Goal: Communication & Community: Answer question/provide support

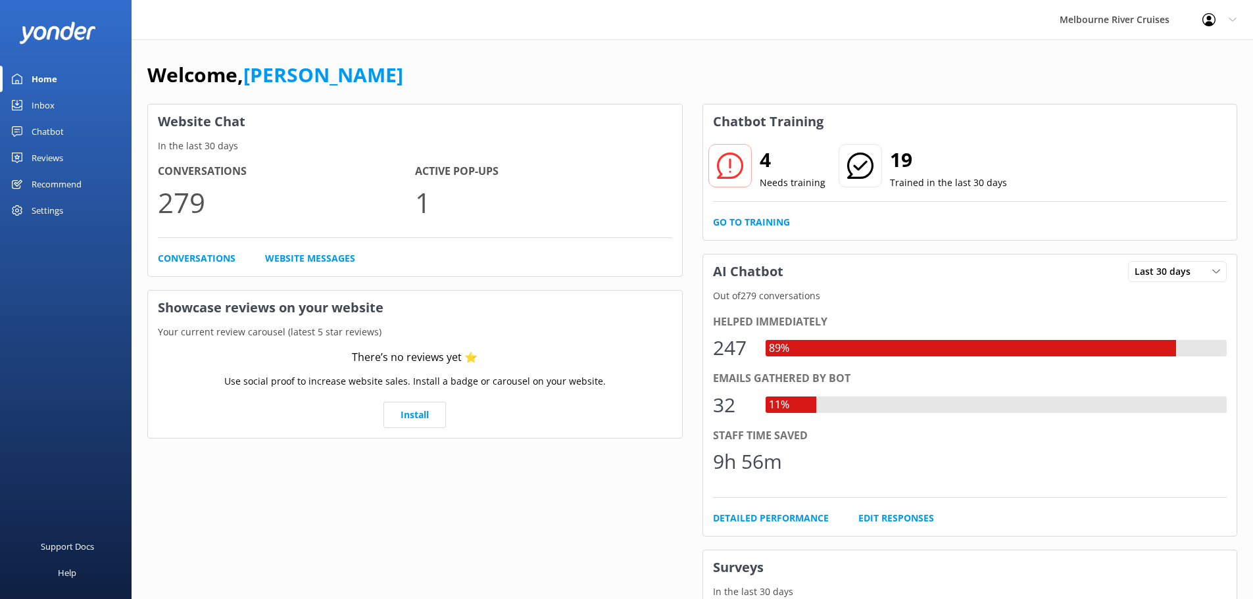
click at [43, 106] on div "Inbox" at bounding box center [43, 105] width 23 height 26
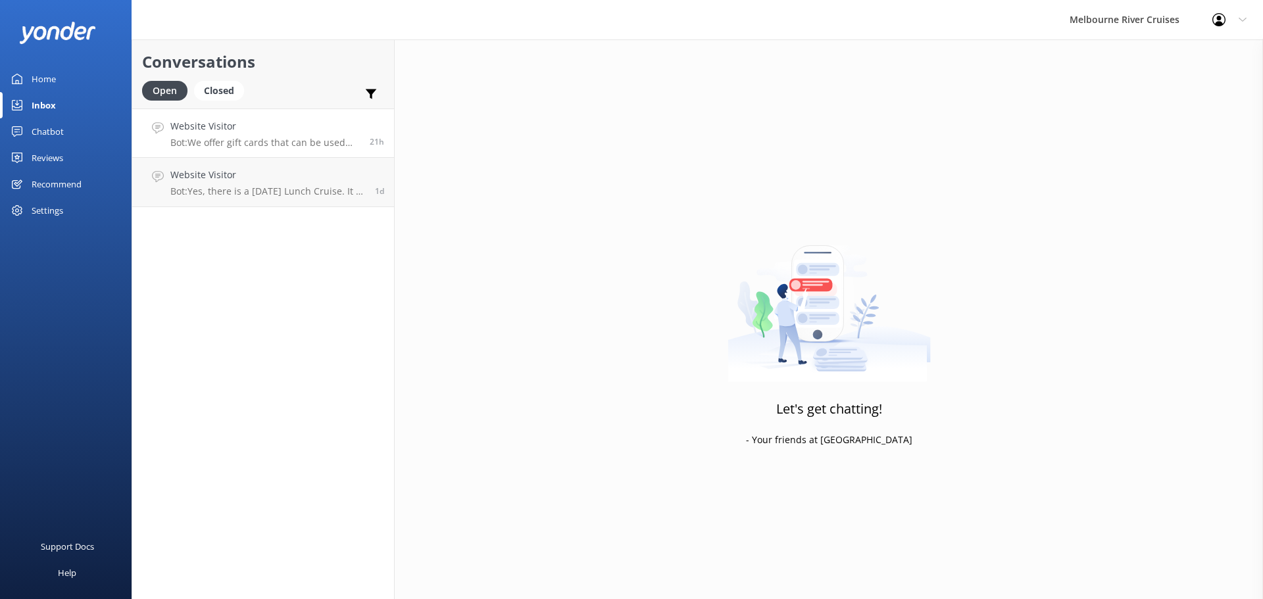
click at [260, 134] on div "Website Visitor Bot: We offer gift cards that can be used for any of our cruise…" at bounding box center [264, 133] width 189 height 28
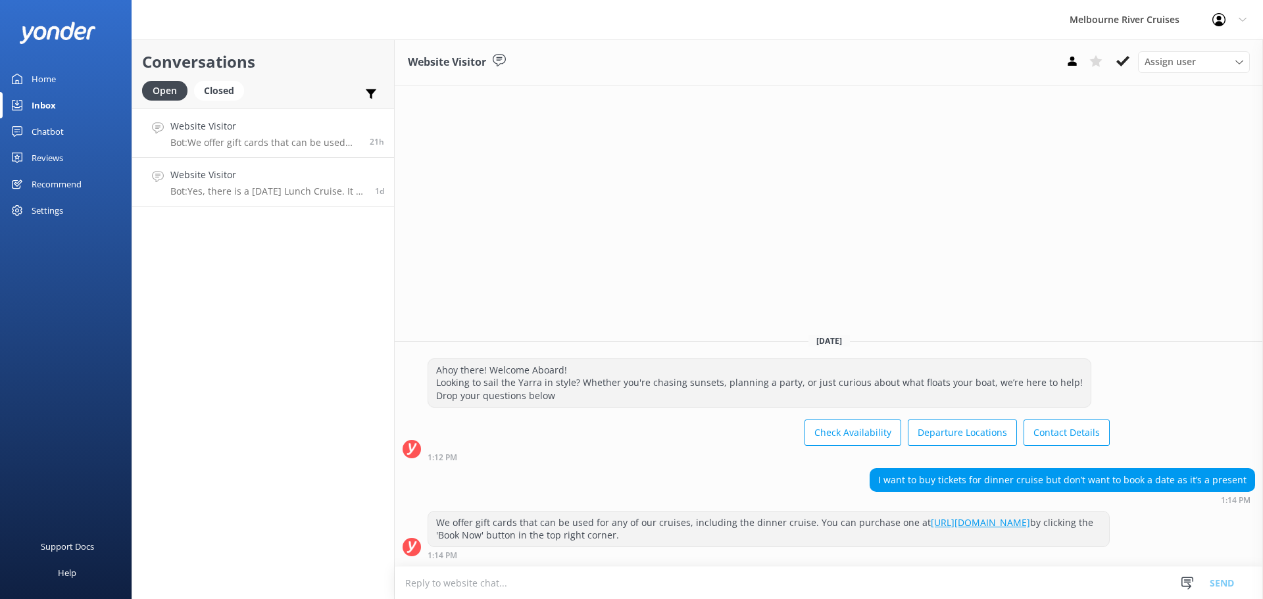
click at [282, 179] on h4 "Website Visitor" at bounding box center [267, 175] width 195 height 14
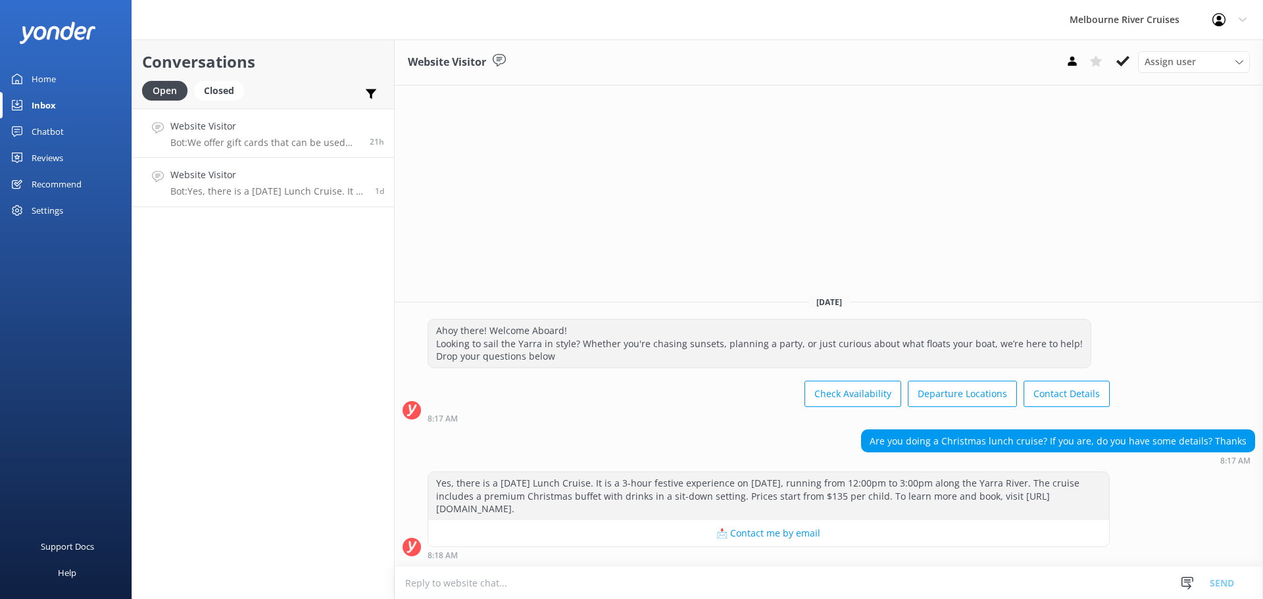
click at [309, 137] on p "Bot: We offer gift cards that can be used for any of our cruises, including the…" at bounding box center [264, 143] width 189 height 12
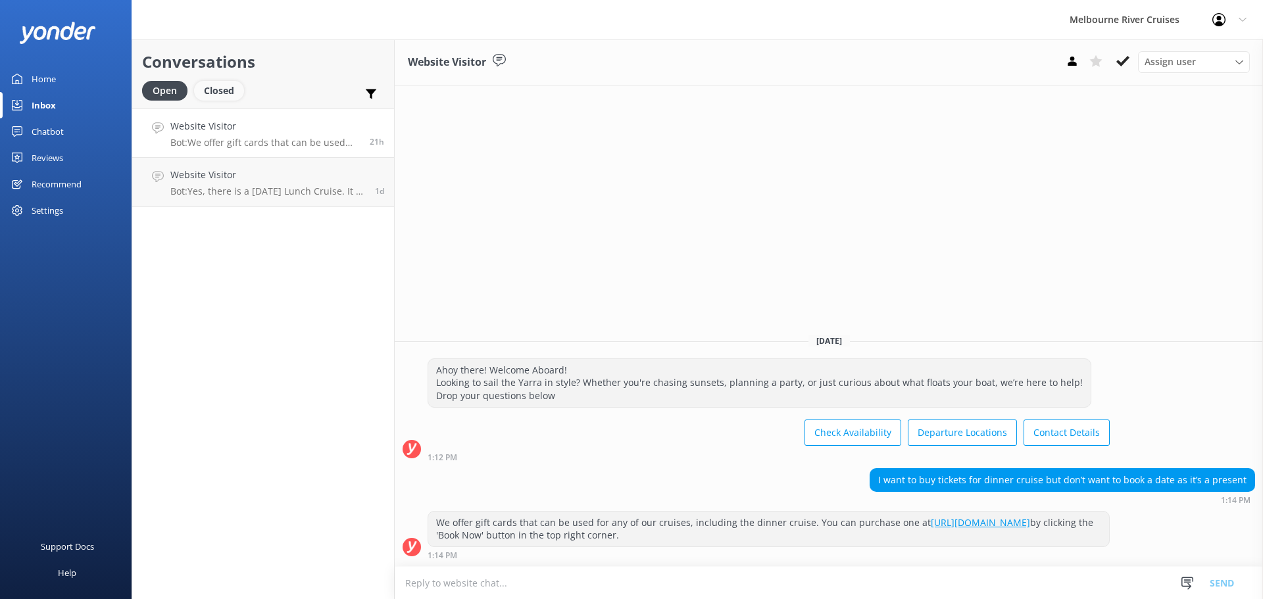
click at [214, 89] on div "Closed" at bounding box center [219, 91] width 50 height 20
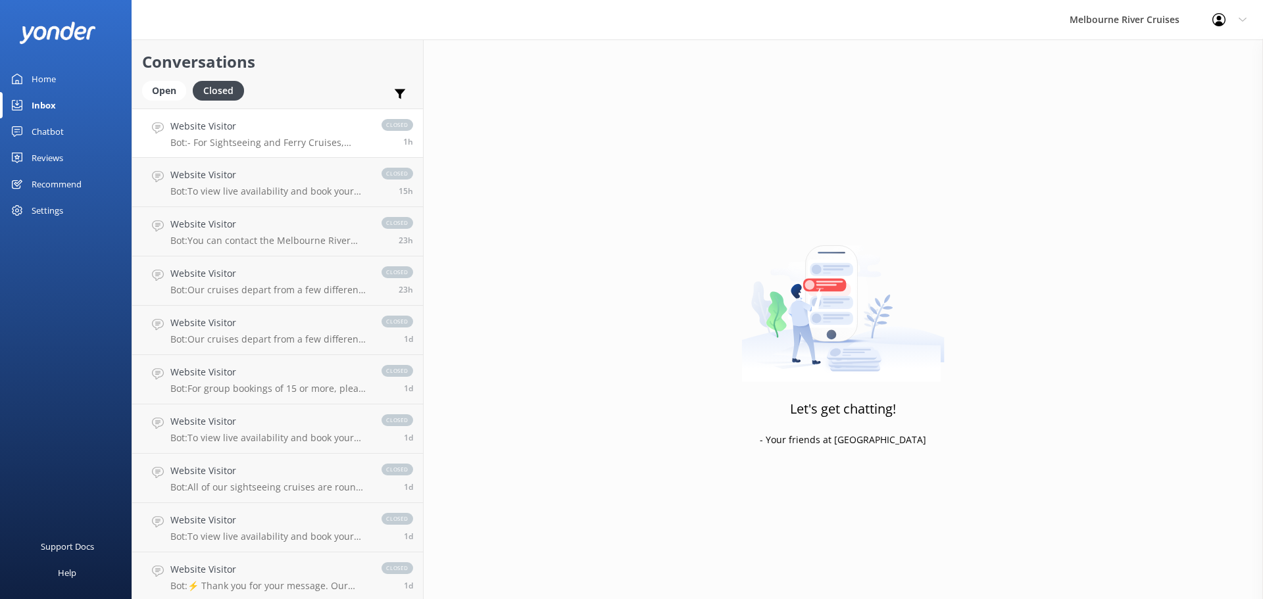
click at [280, 141] on p "Bot: - For Sightseeing and Ferry Cruises, cancellations or rescheduling can be …" at bounding box center [269, 143] width 198 height 12
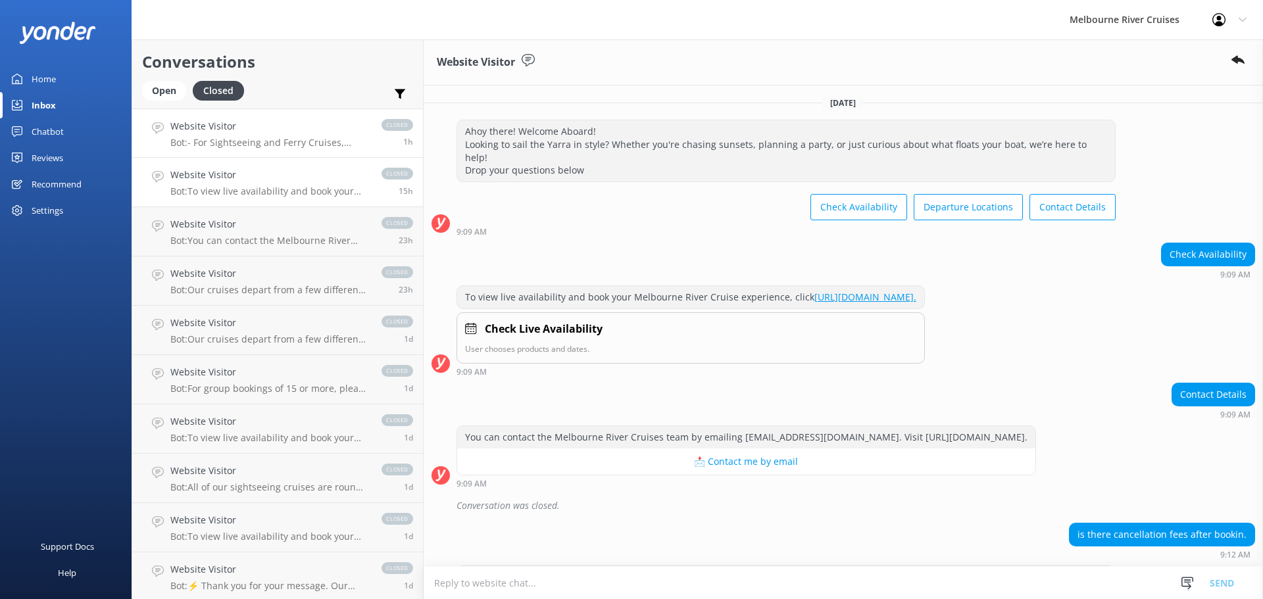
scroll to position [96, 0]
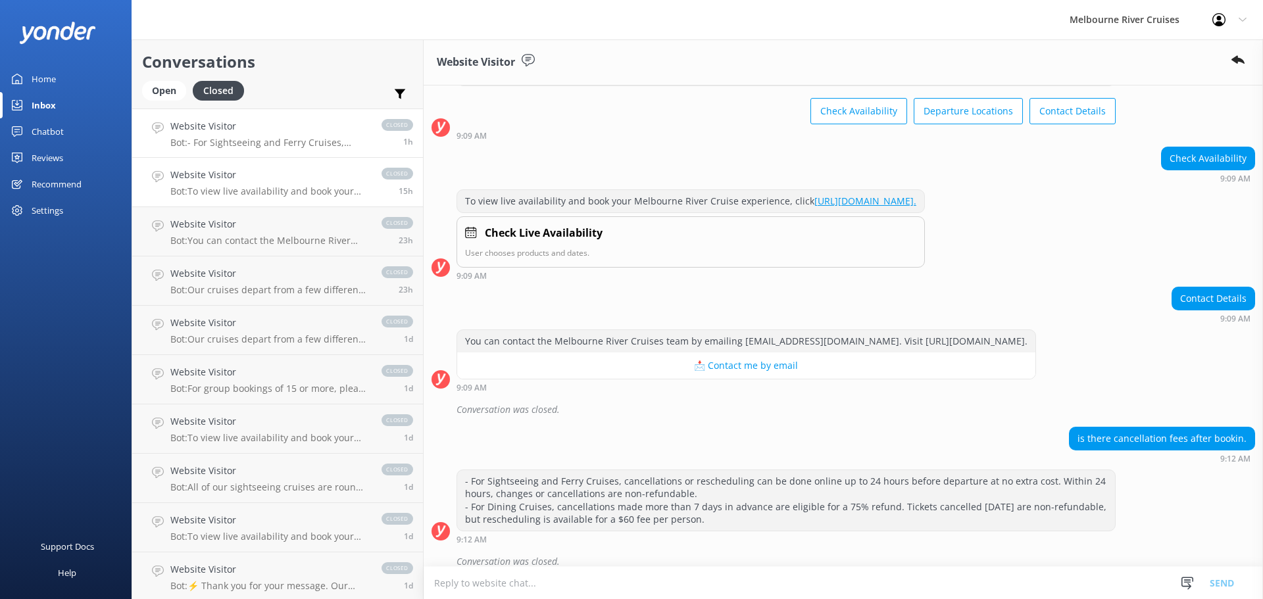
click at [282, 178] on h4 "Website Visitor" at bounding box center [269, 175] width 198 height 14
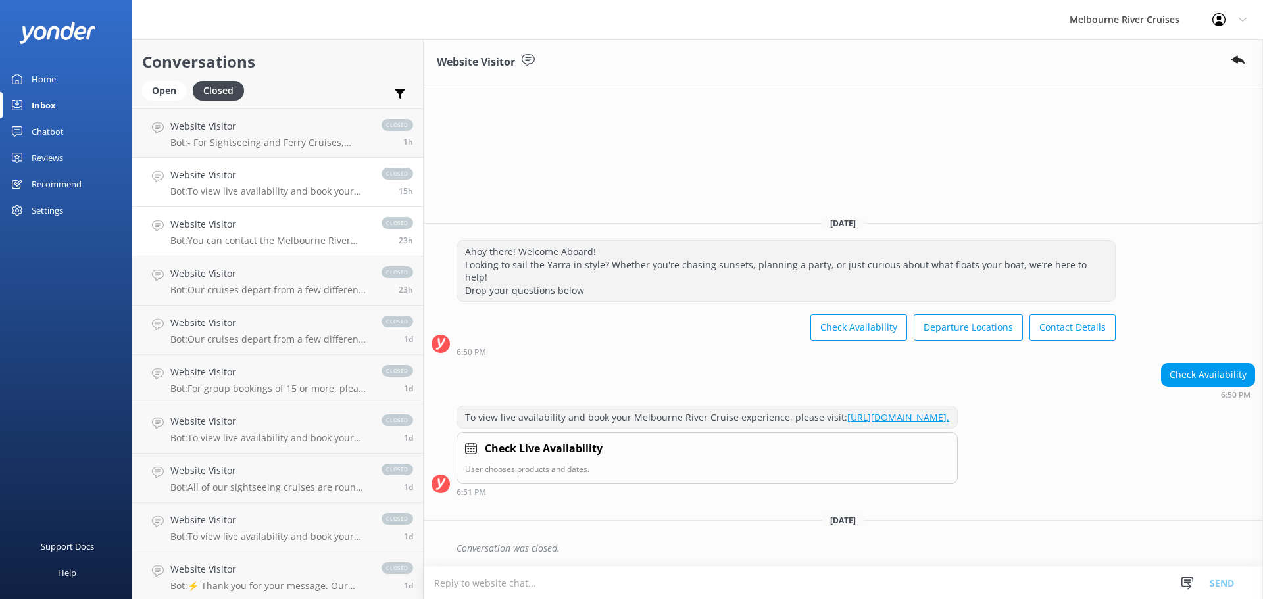
click at [270, 223] on h4 "Website Visitor" at bounding box center [269, 224] width 198 height 14
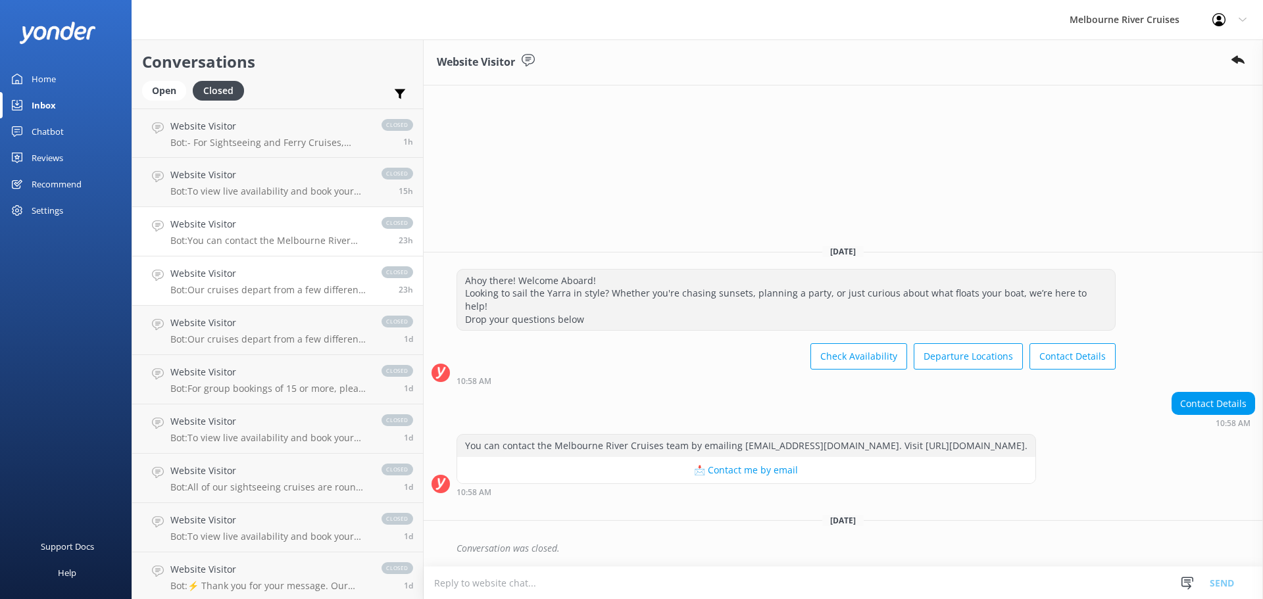
click at [274, 270] on h4 "Website Visitor" at bounding box center [269, 273] width 198 height 14
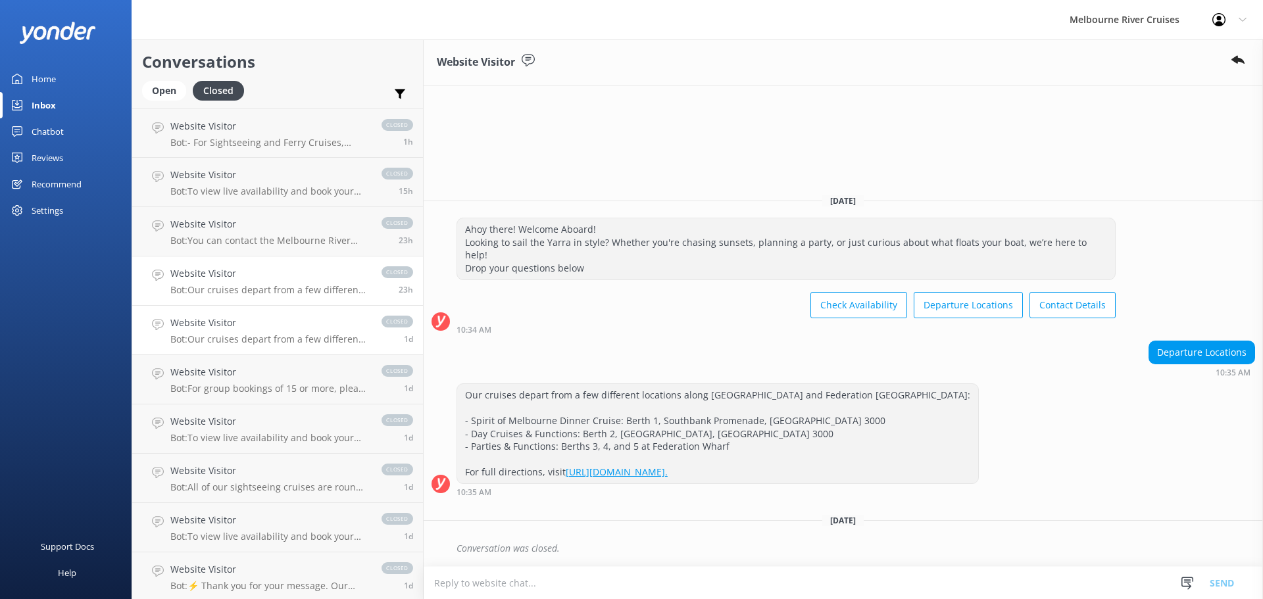
click at [278, 346] on link "Website Visitor Bot: Our cruises depart from a few different locations along [G…" at bounding box center [277, 330] width 291 height 49
click at [257, 371] on h4 "Website Visitor" at bounding box center [269, 372] width 198 height 14
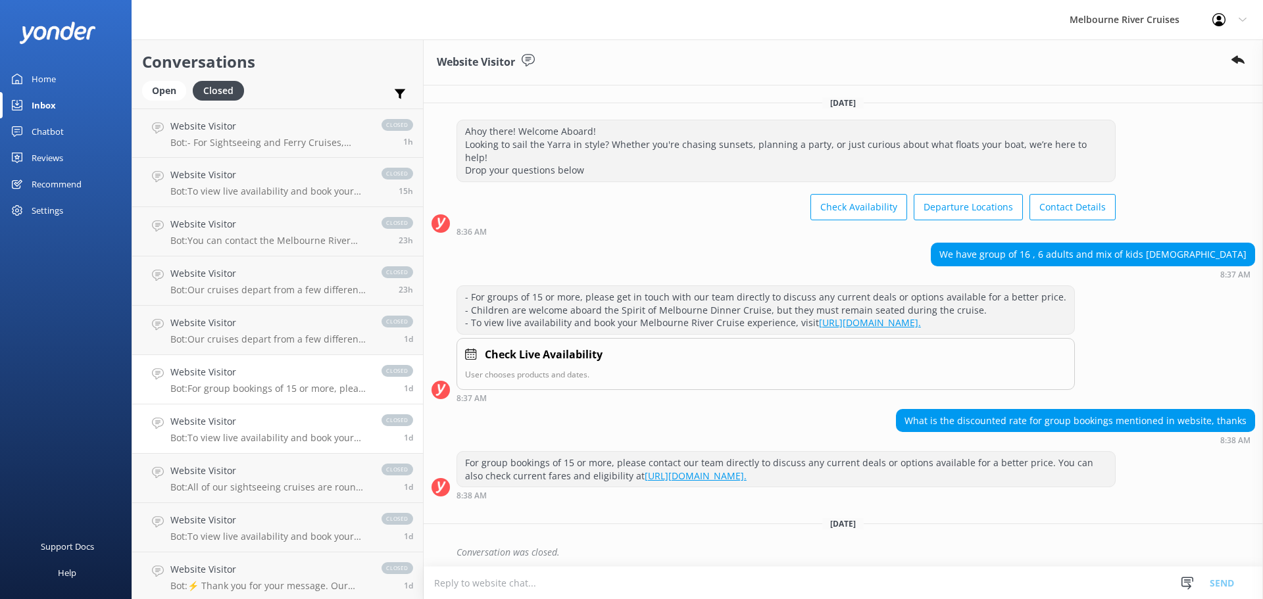
click at [259, 426] on h4 "Website Visitor" at bounding box center [269, 421] width 198 height 14
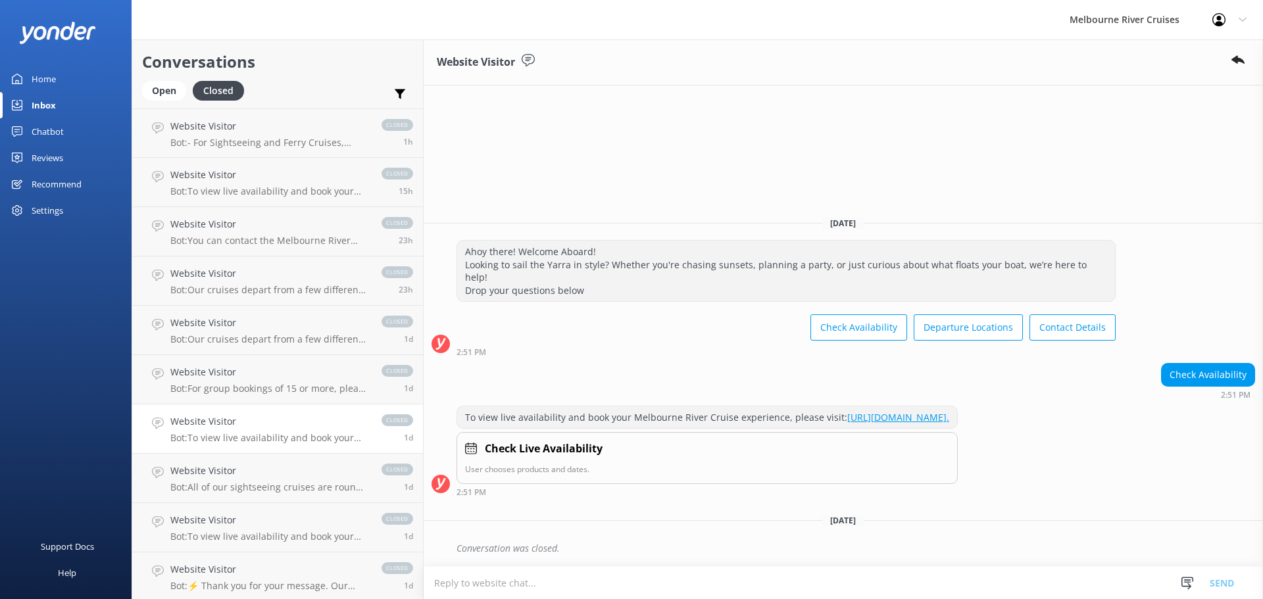
scroll to position [66, 0]
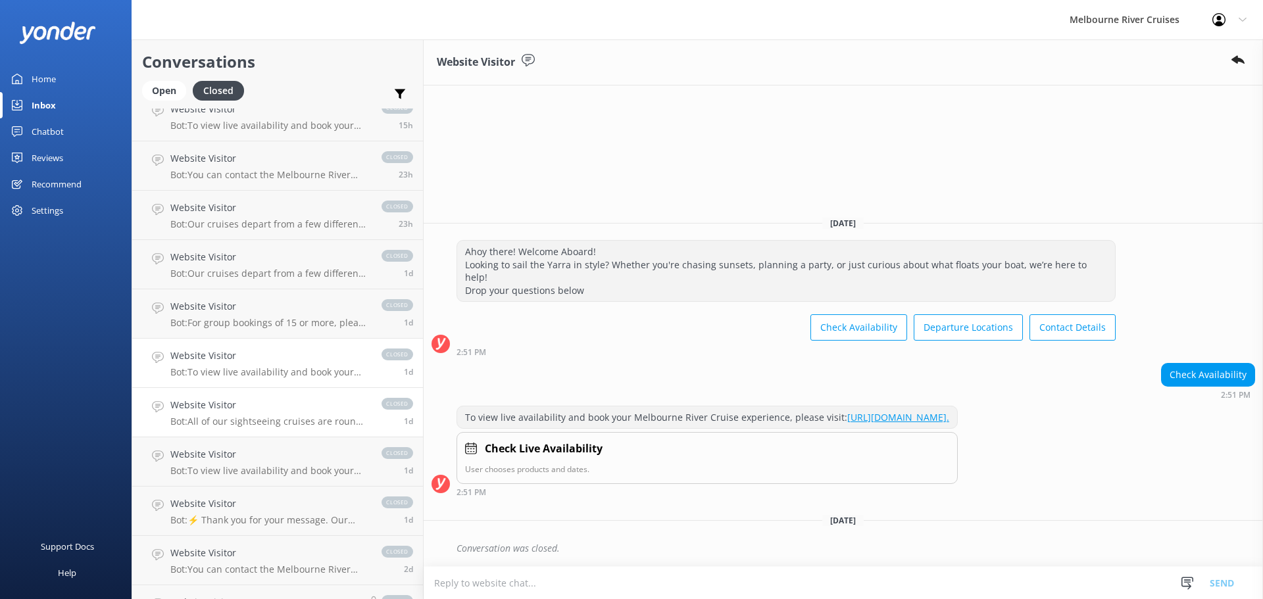
click at [261, 422] on p "Bot: All of our sightseeing cruises are round trips, except for the Williamstow…" at bounding box center [269, 422] width 198 height 12
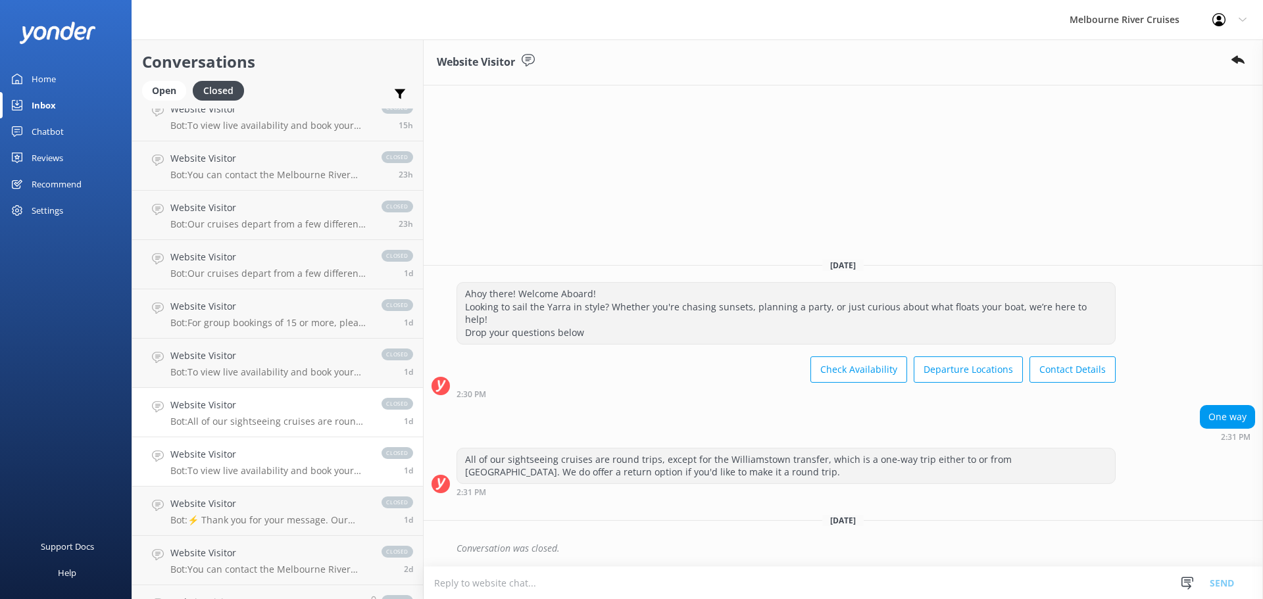
click at [261, 452] on h4 "Website Visitor" at bounding box center [269, 454] width 198 height 14
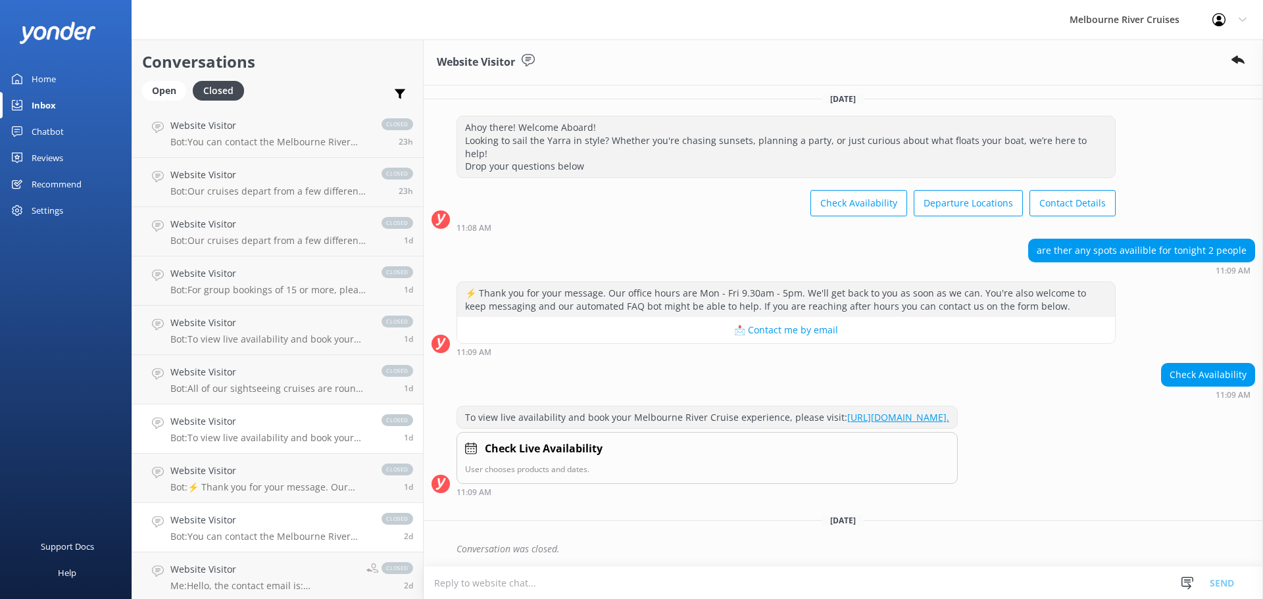
scroll to position [132, 0]
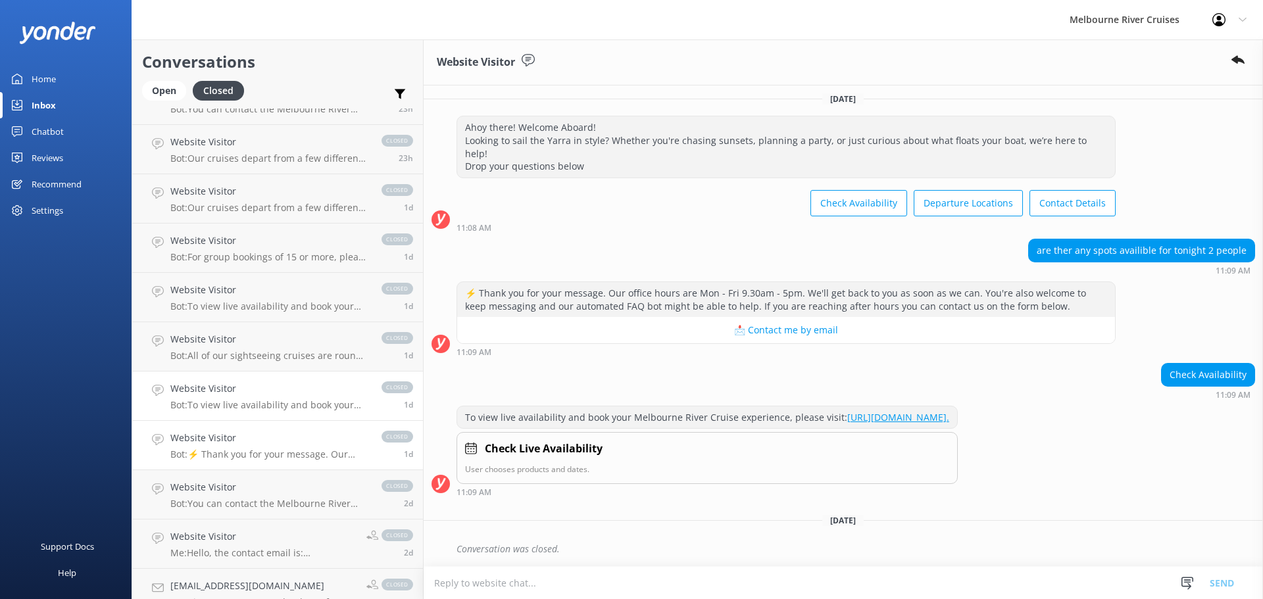
click at [278, 439] on h4 "Website Visitor" at bounding box center [269, 438] width 198 height 14
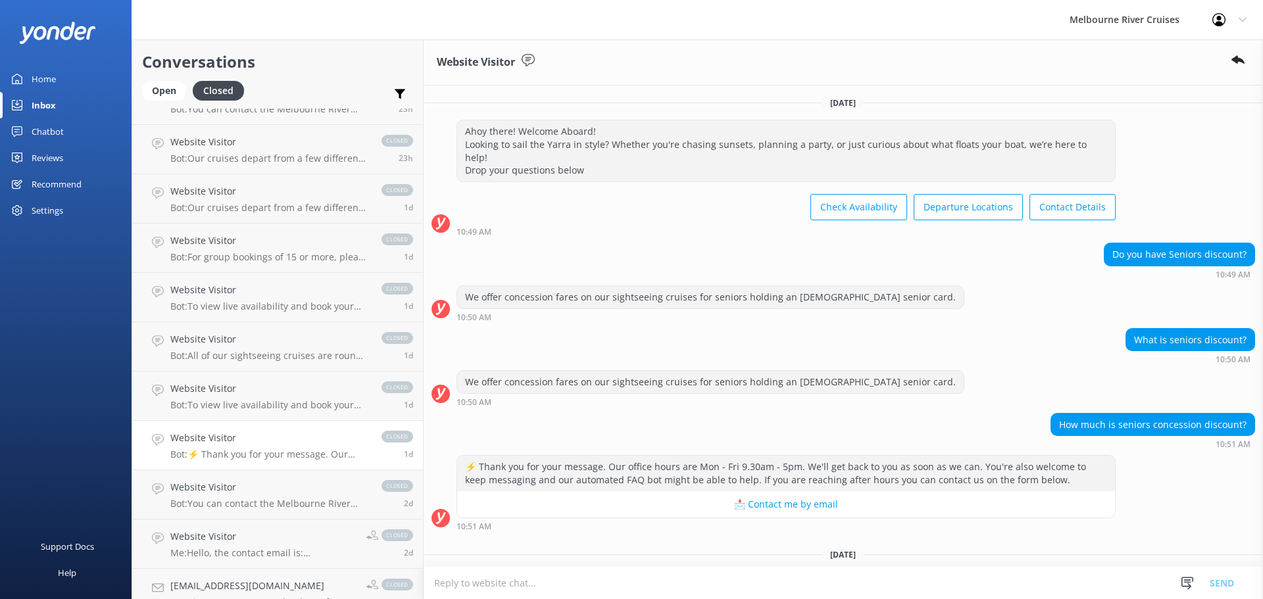
scroll to position [21, 0]
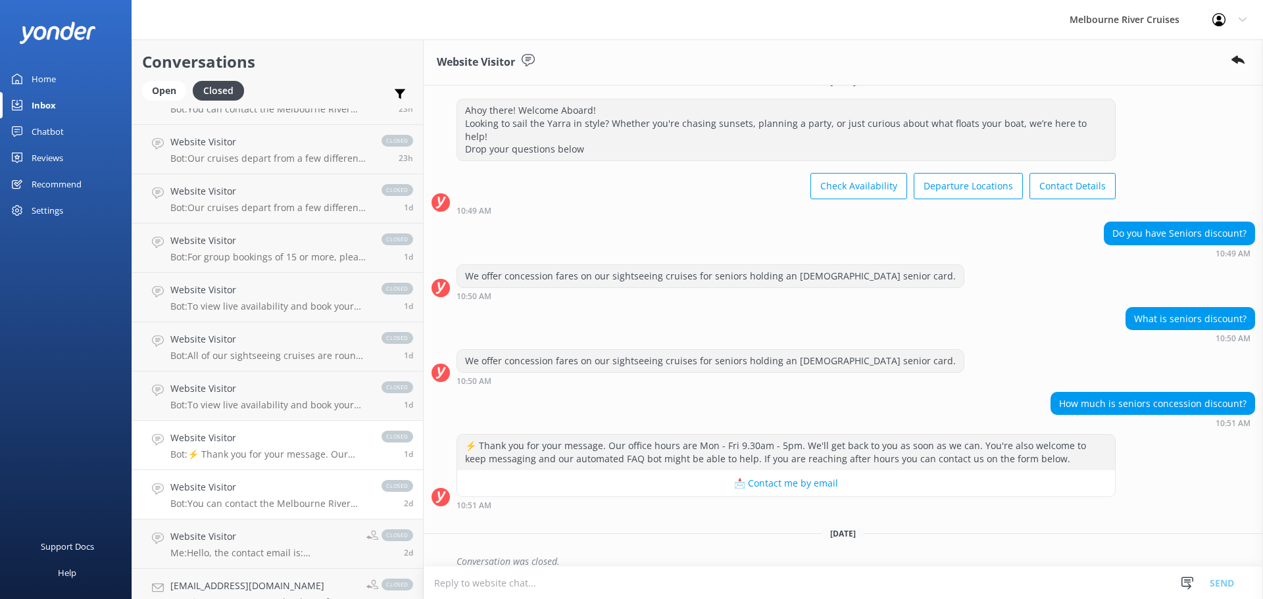
click at [281, 474] on link "Website Visitor Bot: You can contact the Melbourne River Cruises team by emaili…" at bounding box center [277, 494] width 291 height 49
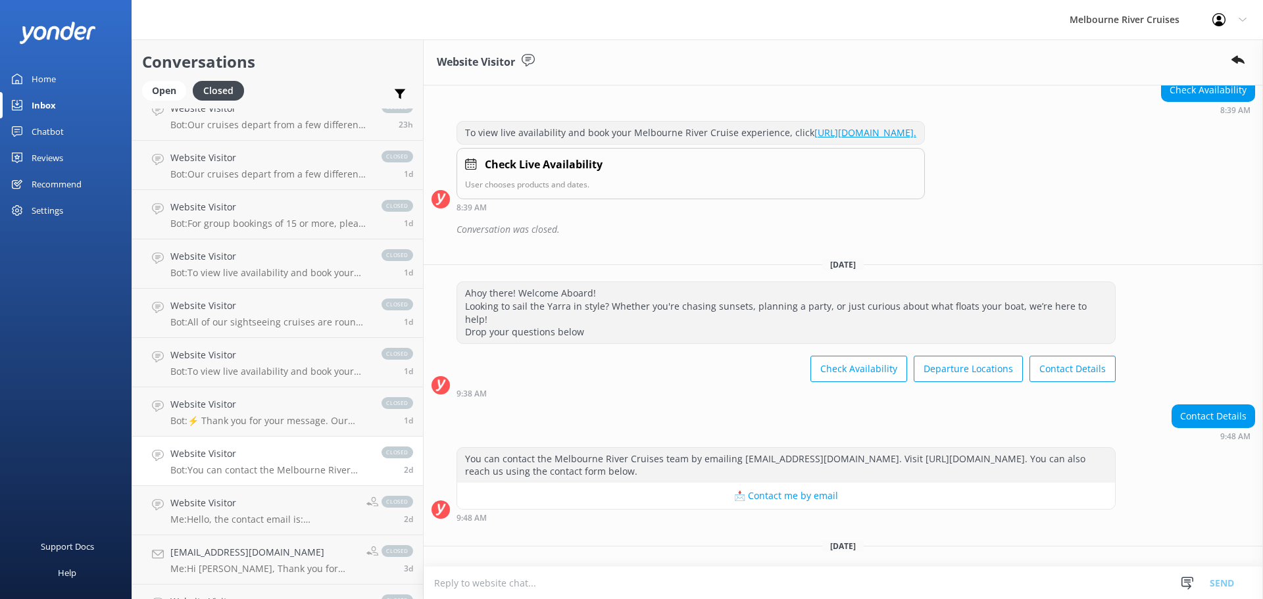
scroll to position [197, 0]
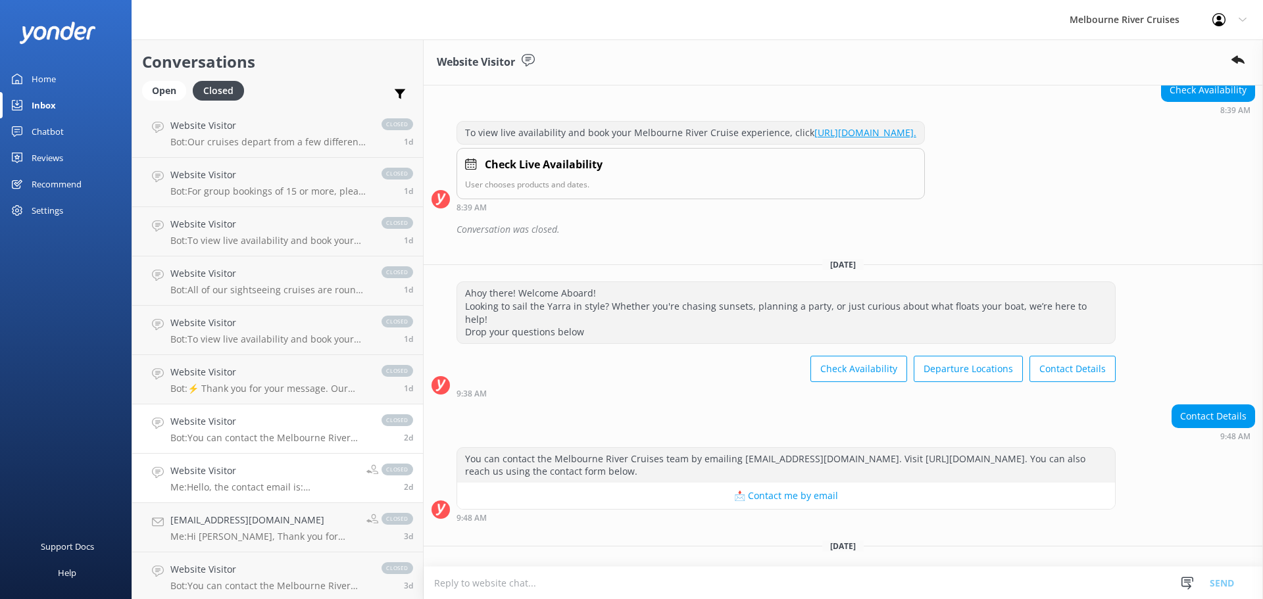
click at [287, 480] on div "Website Visitor Me: Hello, the contact email is: [EMAIL_ADDRESS][DOMAIN_NAME] -…" at bounding box center [263, 478] width 186 height 29
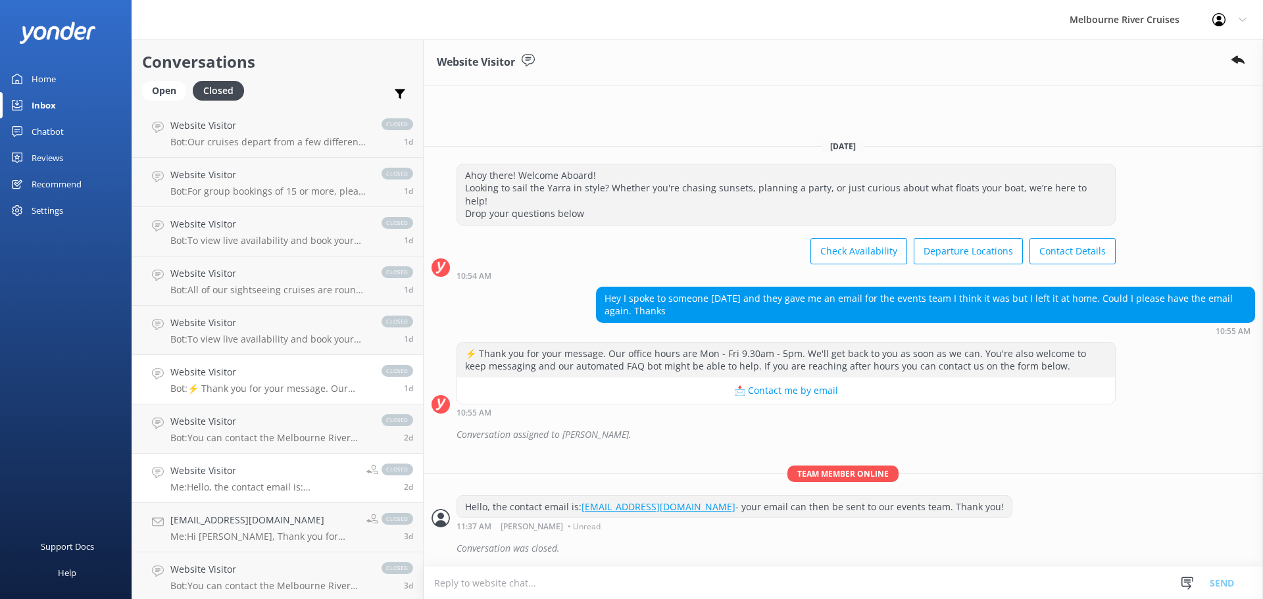
click at [280, 383] on p "Bot: ⚡ Thank you for your message. Our office hours are Mon - Fri 9.30am - 5pm.…" at bounding box center [269, 389] width 198 height 12
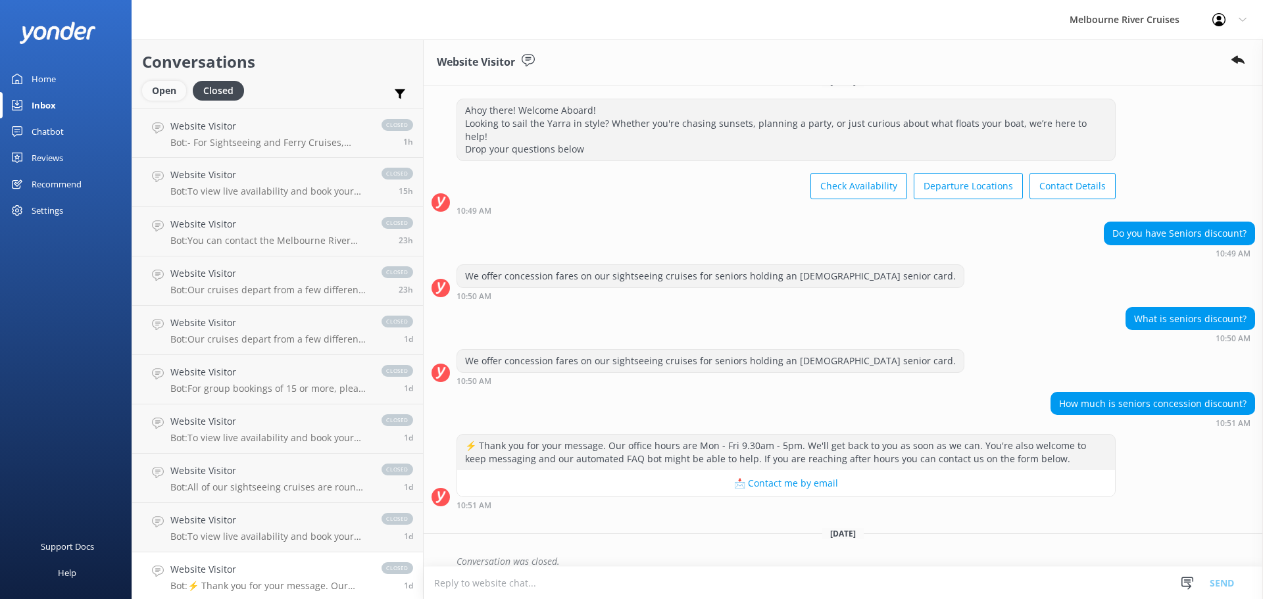
click at [159, 81] on div "Open" at bounding box center [164, 91] width 44 height 20
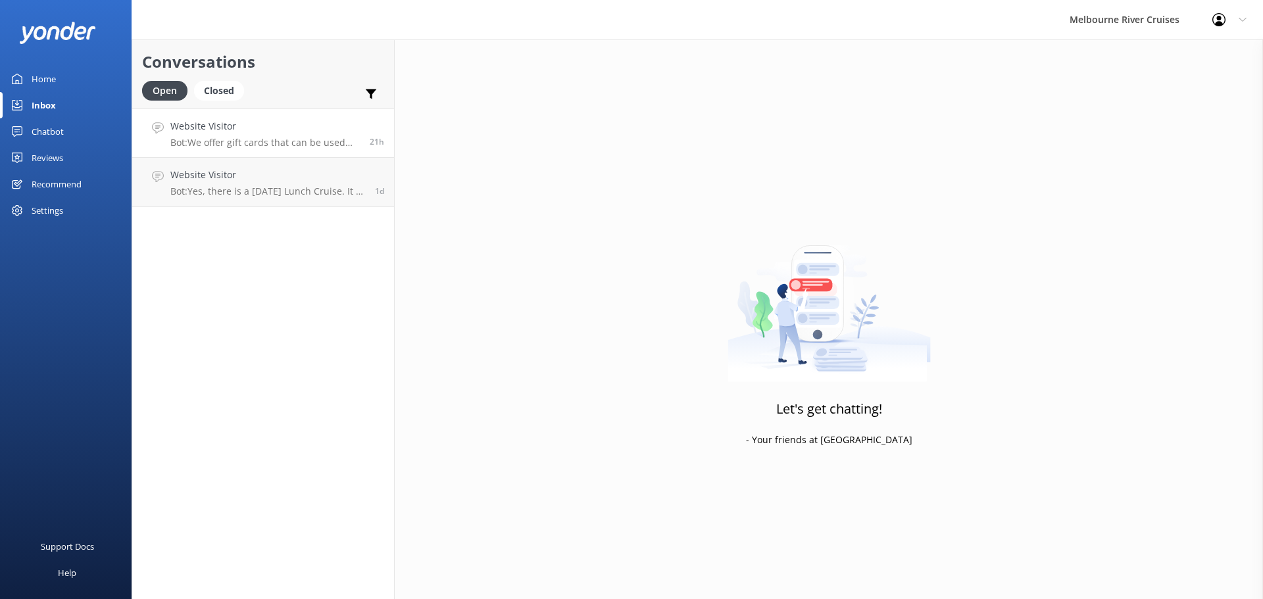
click at [224, 129] on h4 "Website Visitor" at bounding box center [264, 126] width 189 height 14
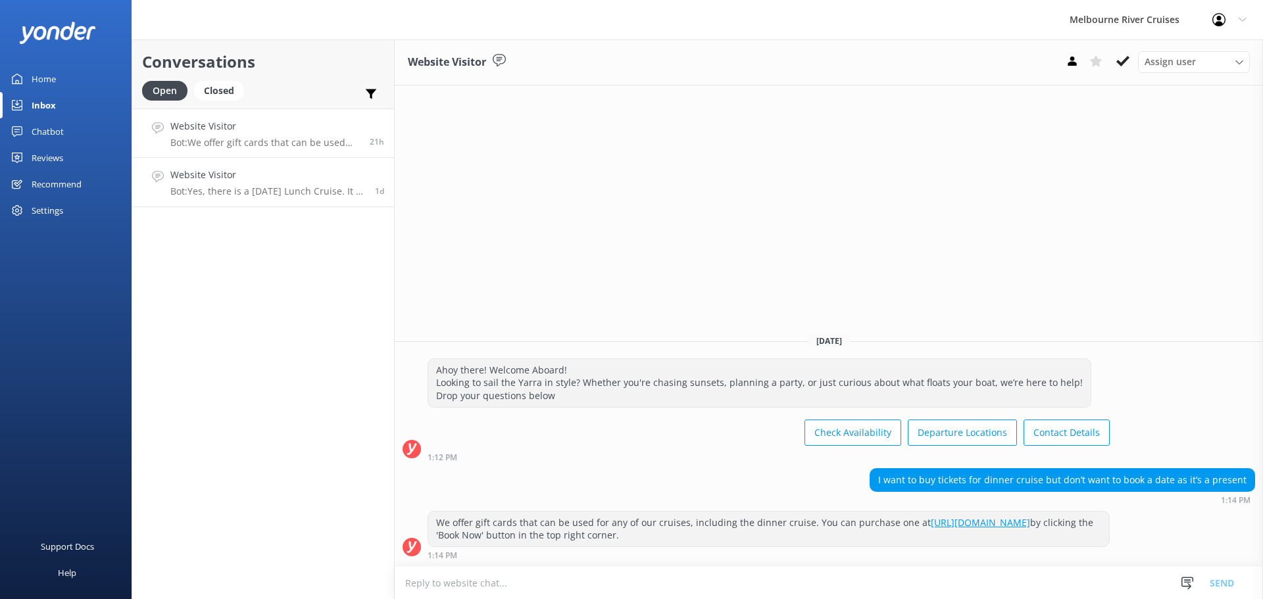
click at [255, 173] on h4 "Website Visitor" at bounding box center [267, 175] width 195 height 14
